Goal: Information Seeking & Learning: Understand process/instructions

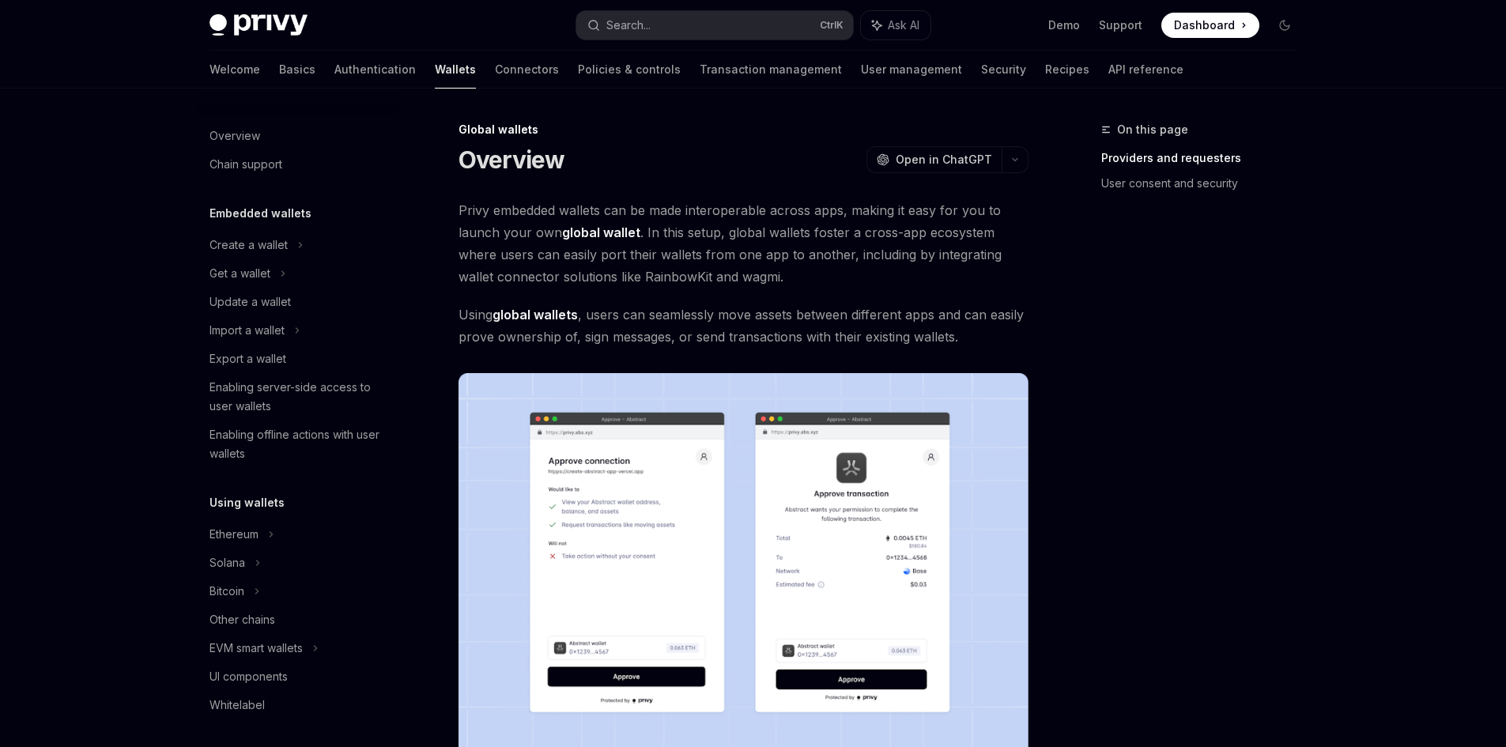
scroll to position [611, 0]
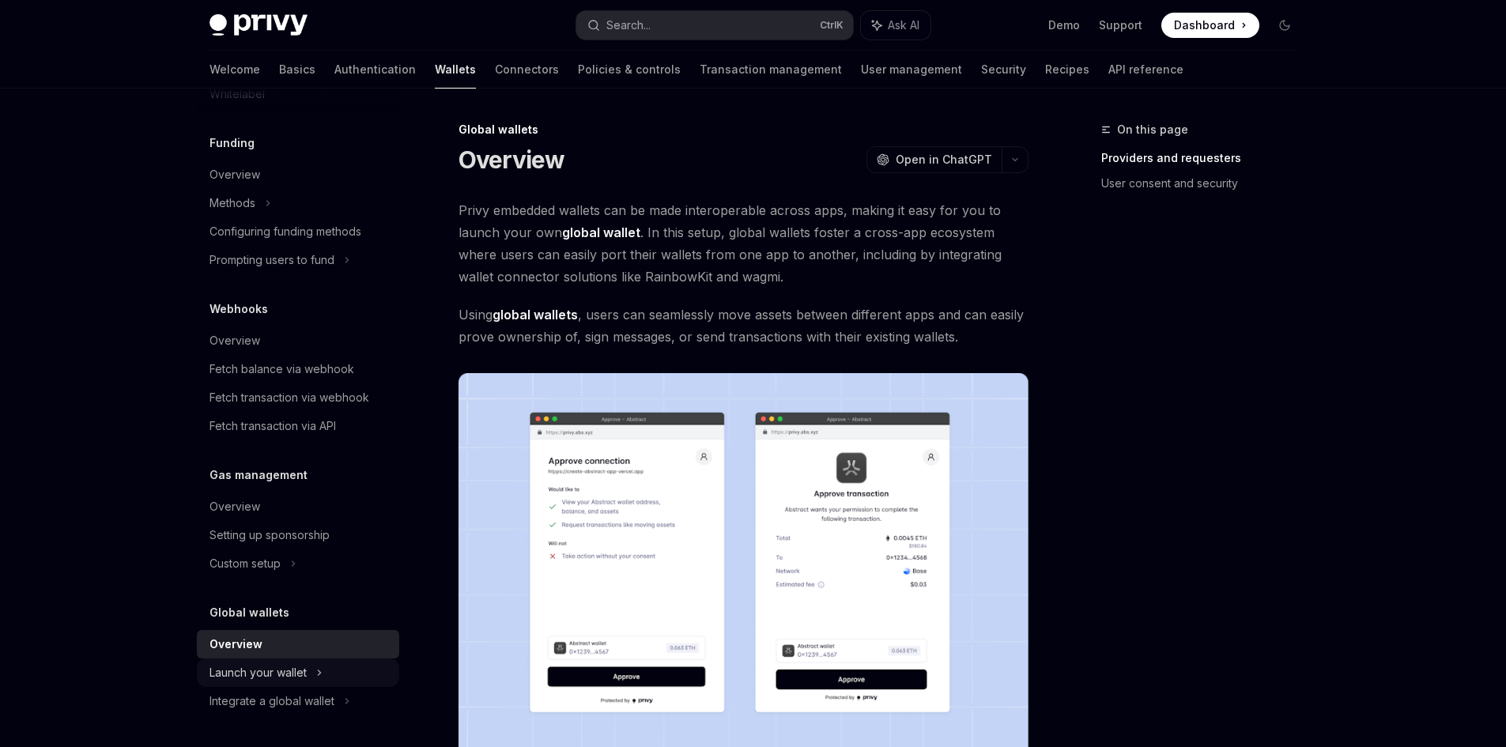
click at [307, 669] on div "Launch your wallet" at bounding box center [257, 672] width 97 height 19
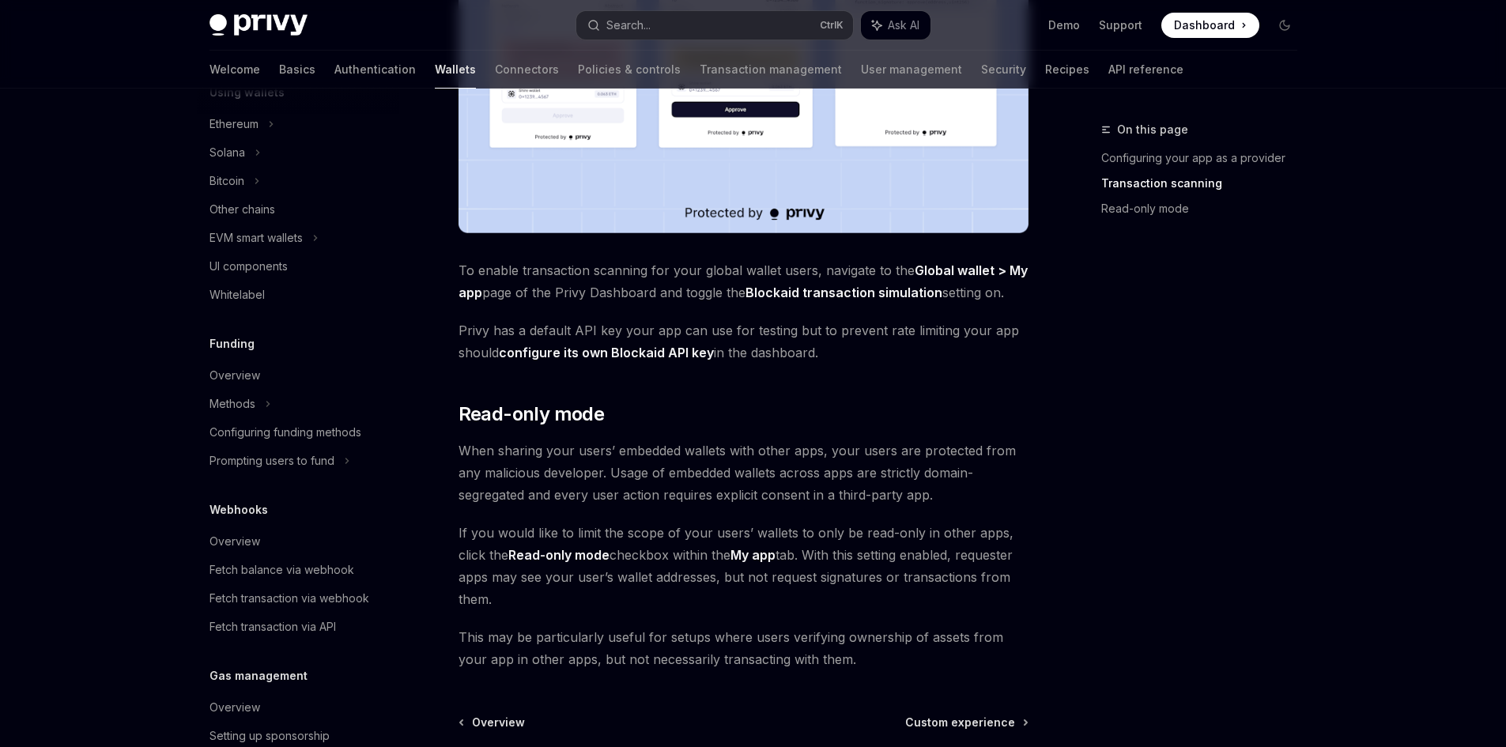
scroll to position [374, 0]
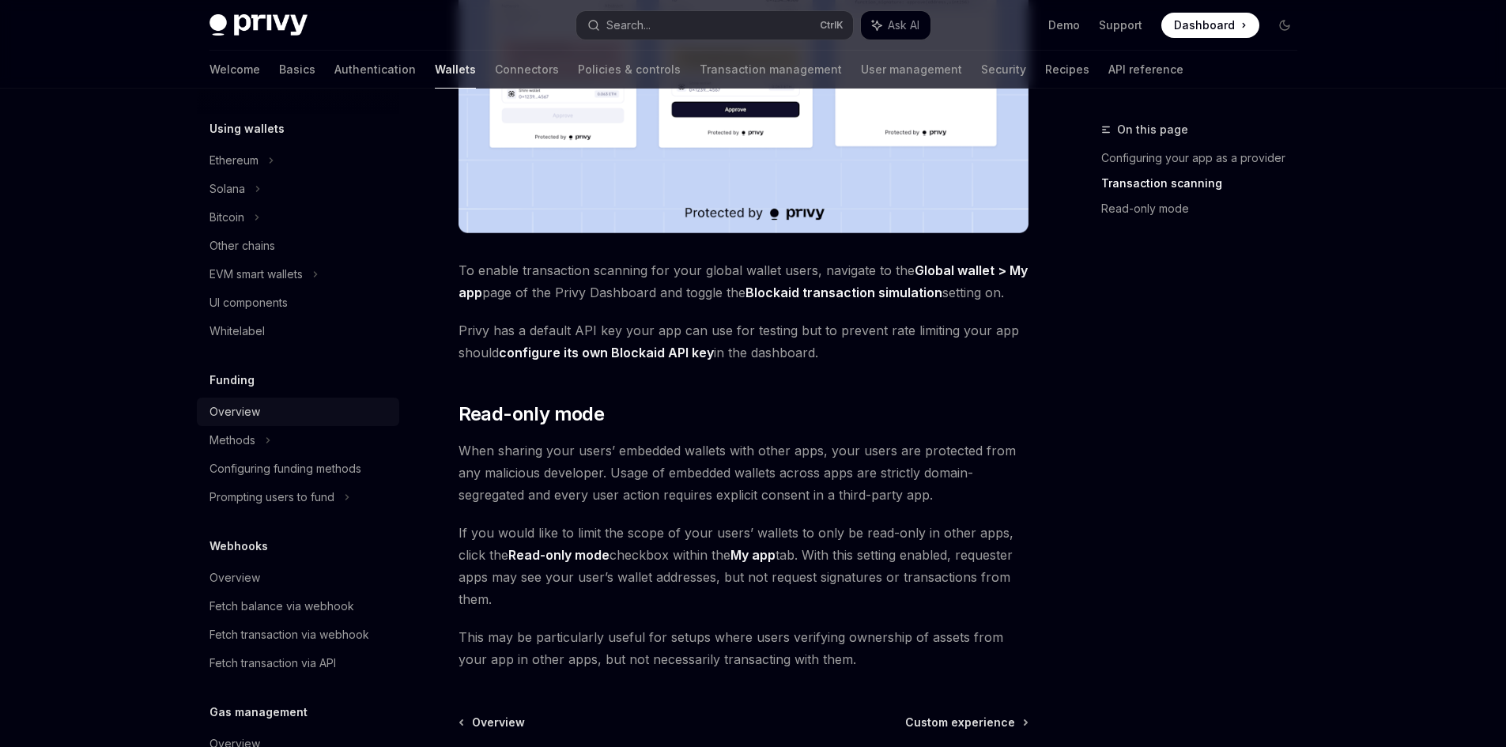
click at [247, 412] on div "Overview" at bounding box center [234, 411] width 51 height 19
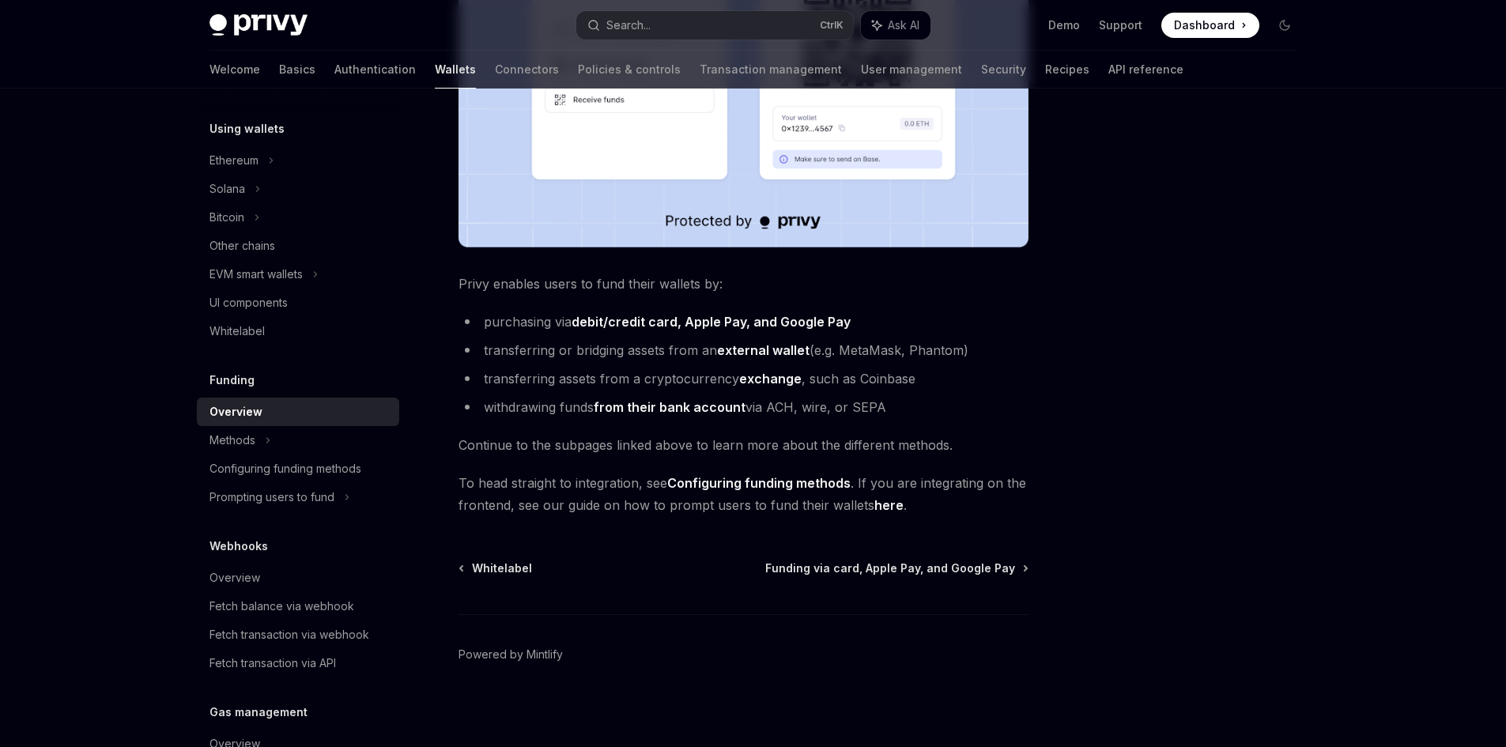
scroll to position [492, 0]
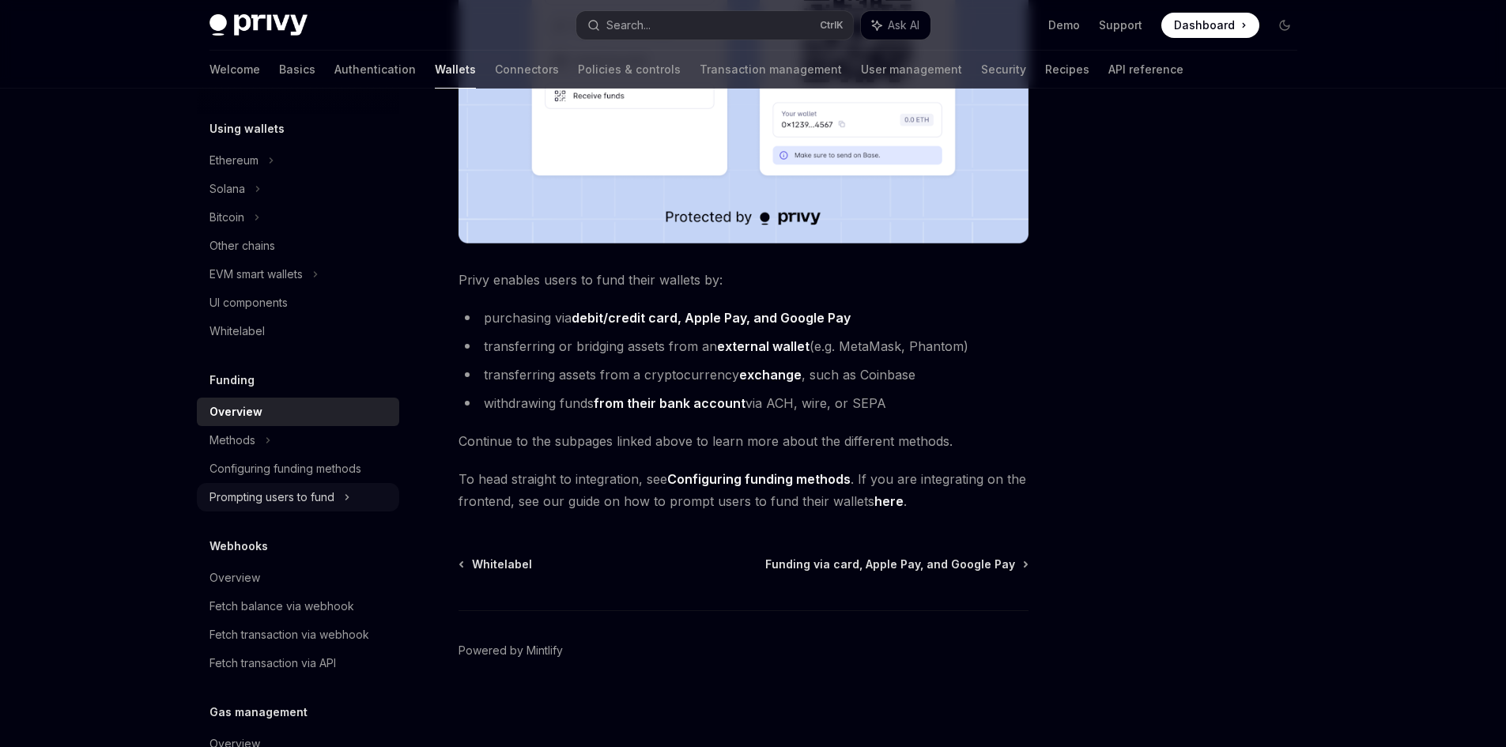
click at [325, 497] on div "Prompting users to fund" at bounding box center [271, 497] width 125 height 19
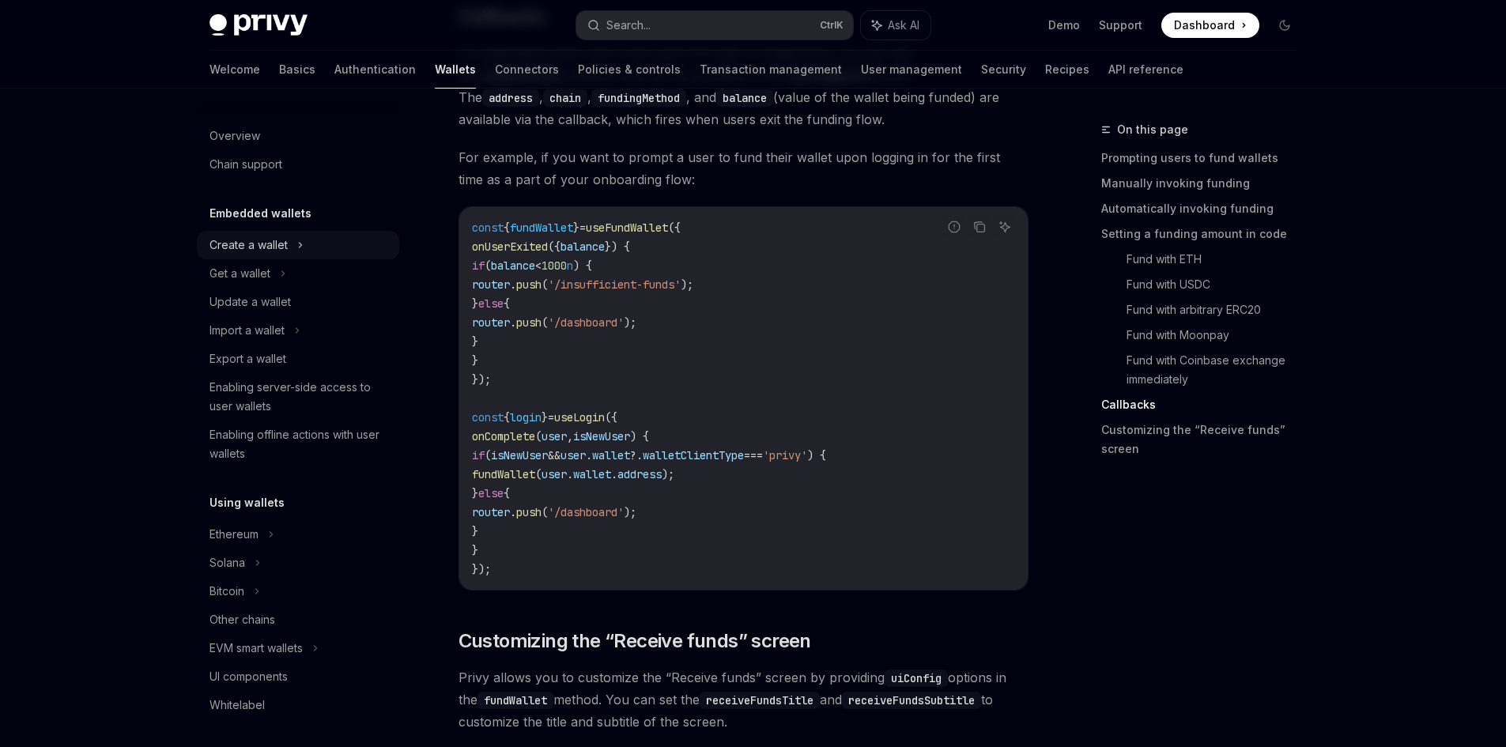
click at [280, 247] on div "Create a wallet" at bounding box center [248, 245] width 78 height 19
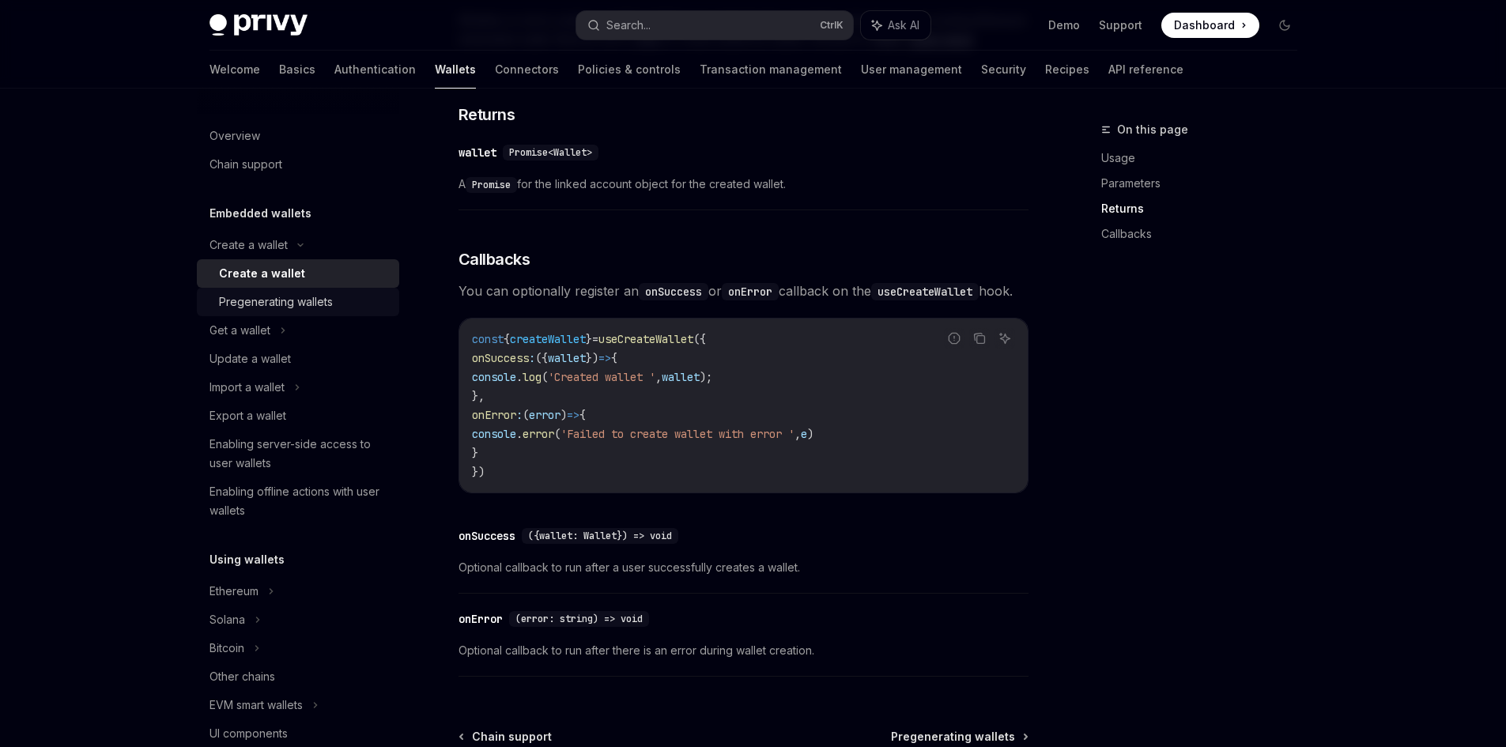
click at [302, 308] on div "Pregenerating wallets" at bounding box center [276, 301] width 114 height 19
type textarea "*"
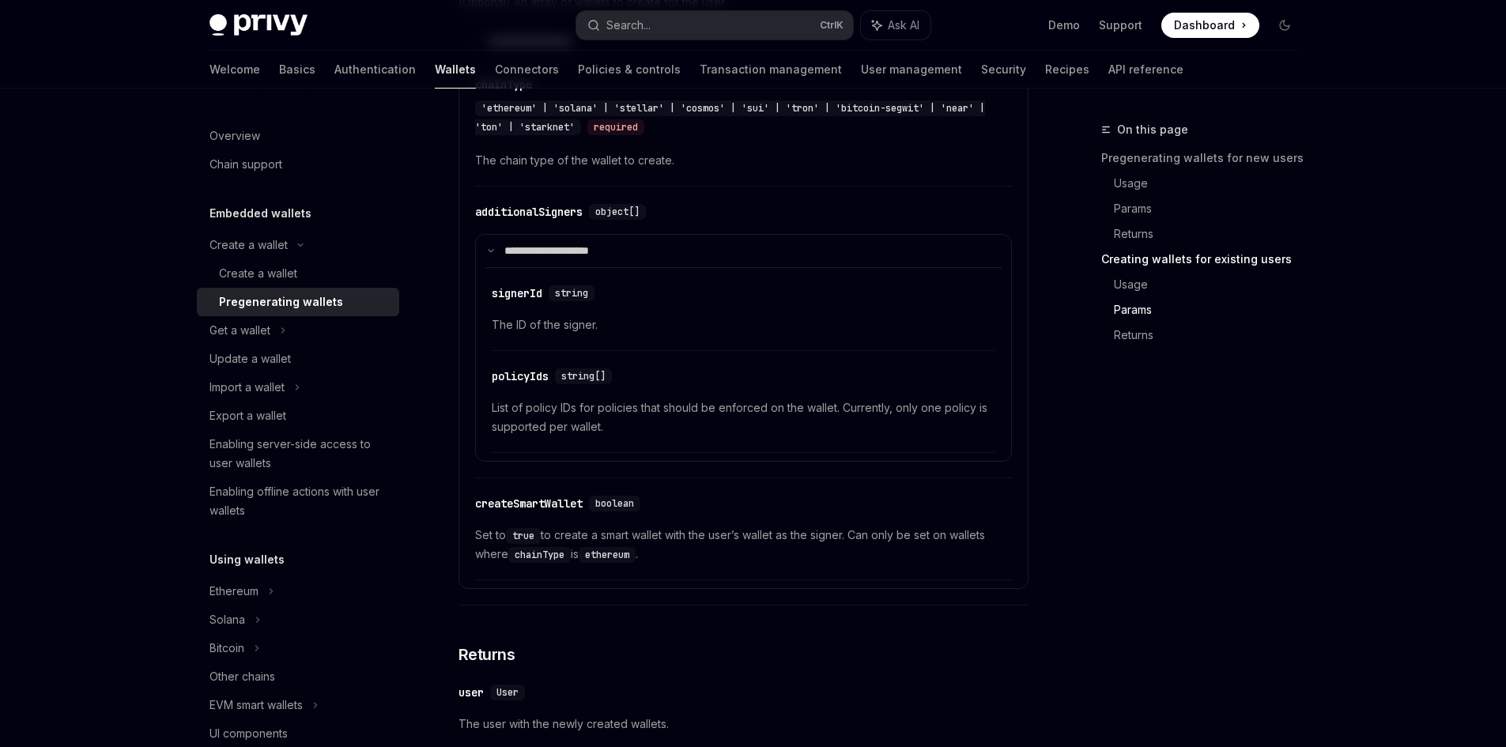
scroll to position [2900, 0]
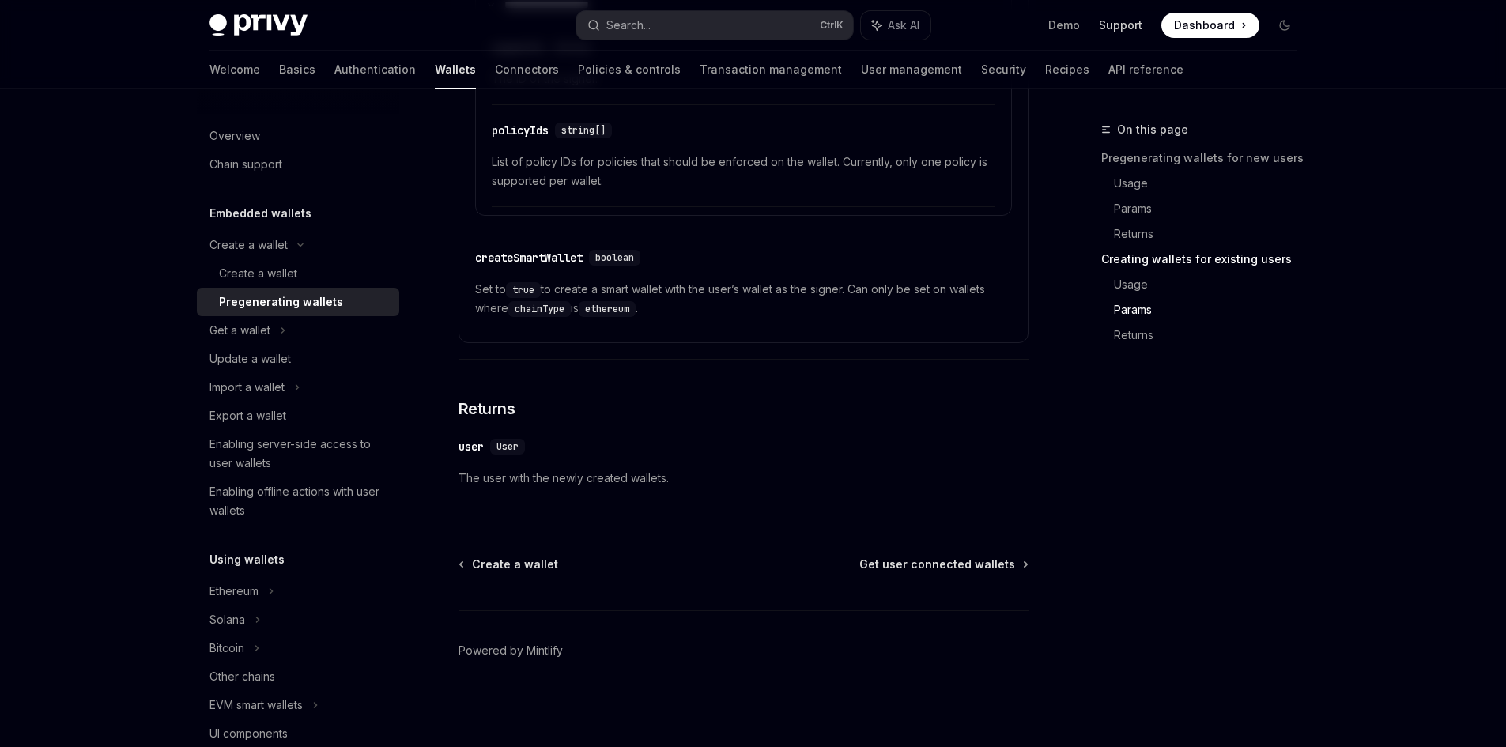
click at [1120, 22] on link "Support" at bounding box center [1120, 25] width 43 height 16
click at [1227, 24] on span "Dashboard" at bounding box center [1204, 25] width 61 height 16
